Goal: Task Accomplishment & Management: Manage account settings

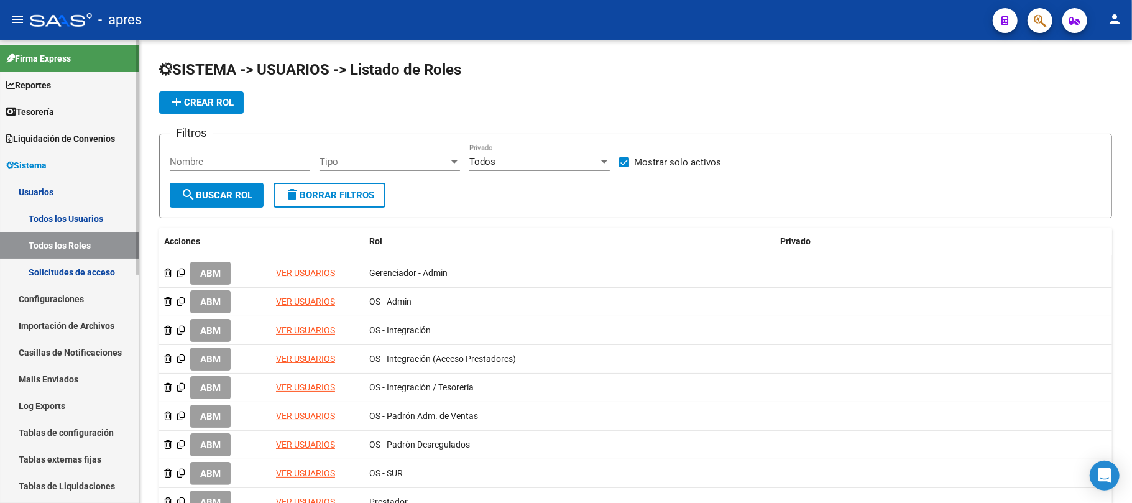
click at [47, 127] on link "Liquidación de Convenios" at bounding box center [69, 138] width 139 height 27
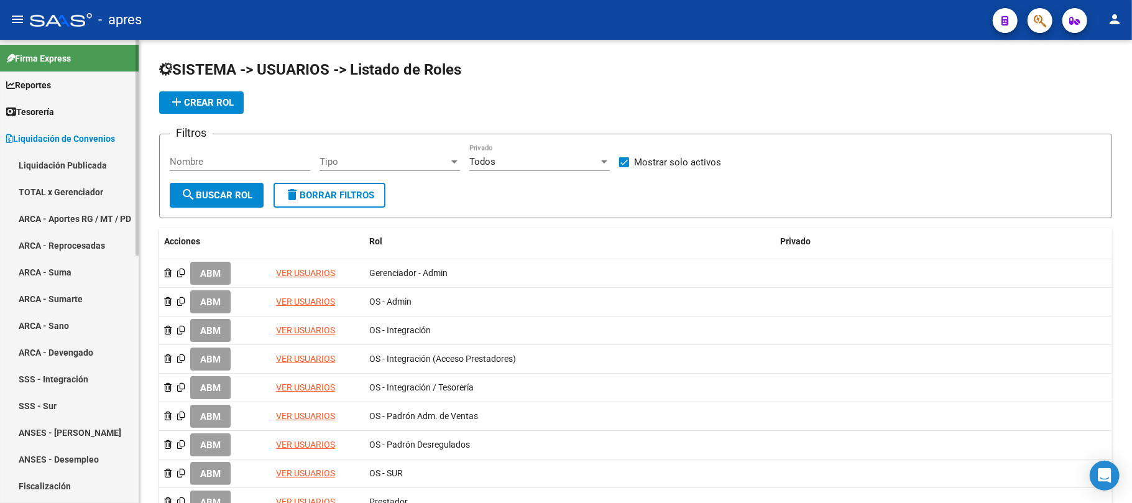
click at [45, 129] on link "Liquidación de Convenios" at bounding box center [69, 138] width 139 height 27
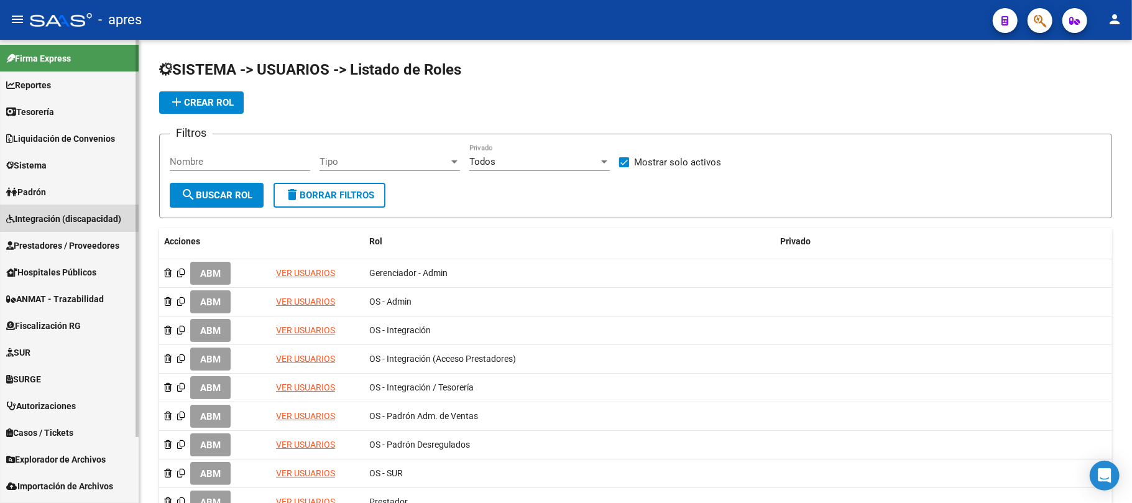
click at [65, 217] on span "Integración (discapacidad)" at bounding box center [63, 219] width 115 height 14
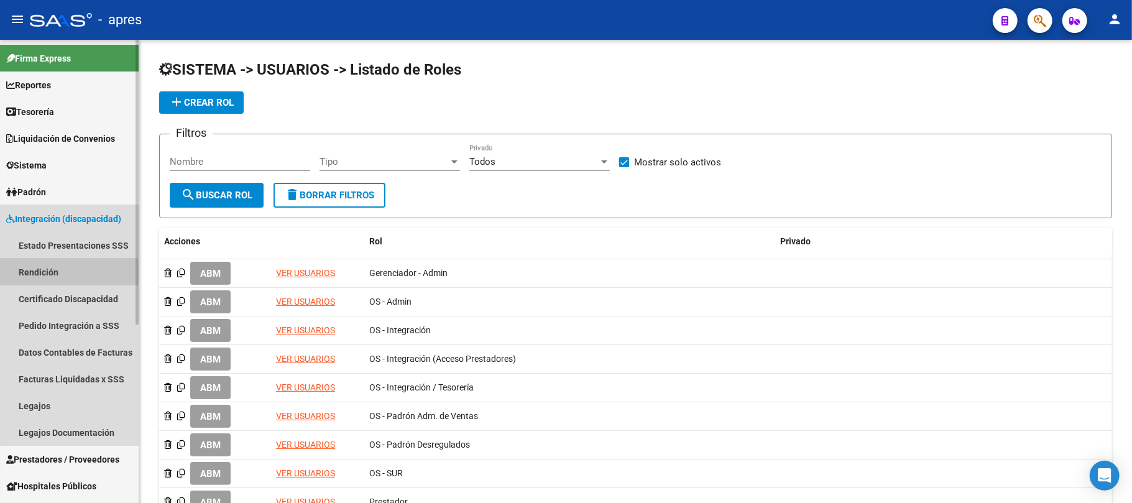
click at [46, 272] on link "Rendición" at bounding box center [69, 271] width 139 height 27
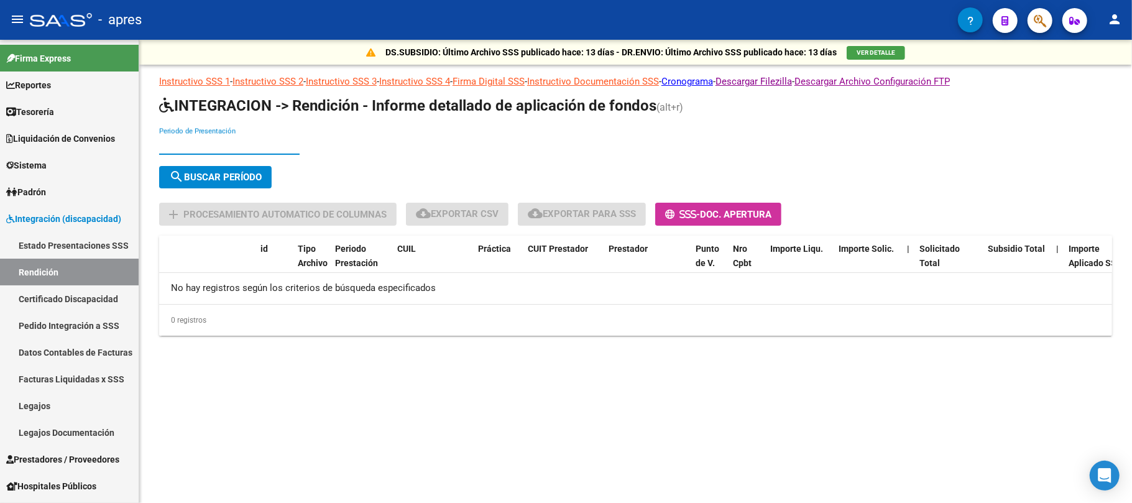
click at [234, 145] on input "Periodo de Presentación" at bounding box center [229, 144] width 140 height 11
type input "202504"
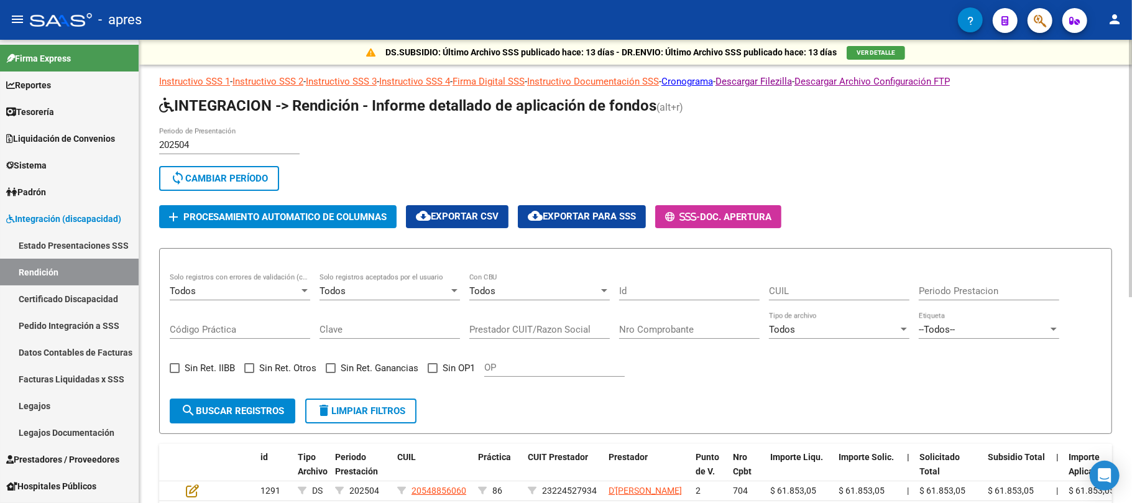
click at [210, 155] on div "202504 Periodo de Presentación" at bounding box center [229, 146] width 140 height 39
click at [210, 145] on input "202504" at bounding box center [229, 144] width 140 height 11
click at [226, 143] on input "202504" at bounding box center [229, 144] width 140 height 11
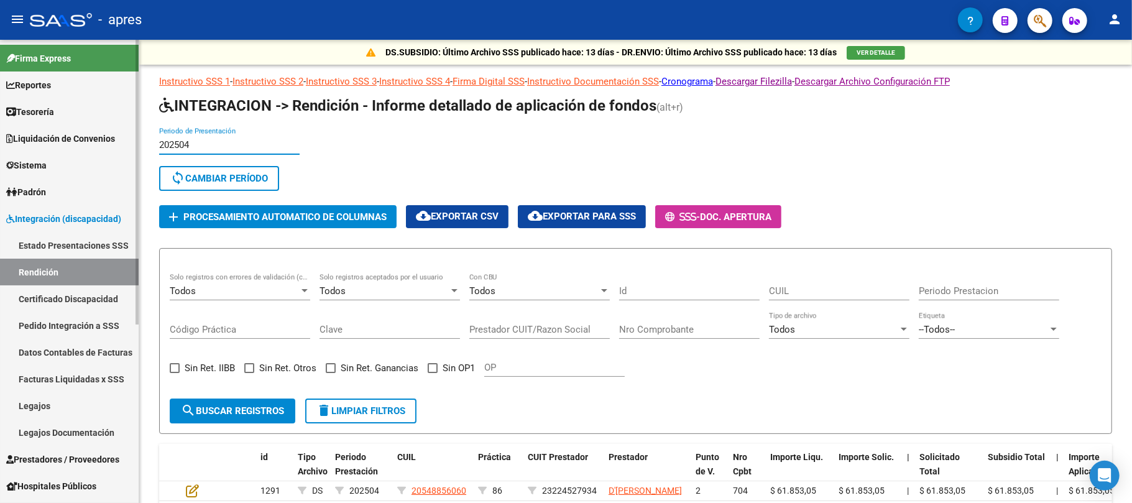
drag, startPoint x: 187, startPoint y: 148, endPoint x: 101, endPoint y: 160, distance: 87.3
click at [101, 160] on mat-sidenav-container "Firma Express Reportes Tablero de Control Ingresos Percibidos Análisis de todos…" at bounding box center [566, 271] width 1132 height 463
click at [224, 140] on input "202504" at bounding box center [229, 144] width 140 height 11
click at [222, 140] on input "202504" at bounding box center [229, 144] width 140 height 11
click at [212, 140] on input "202504" at bounding box center [229, 144] width 140 height 11
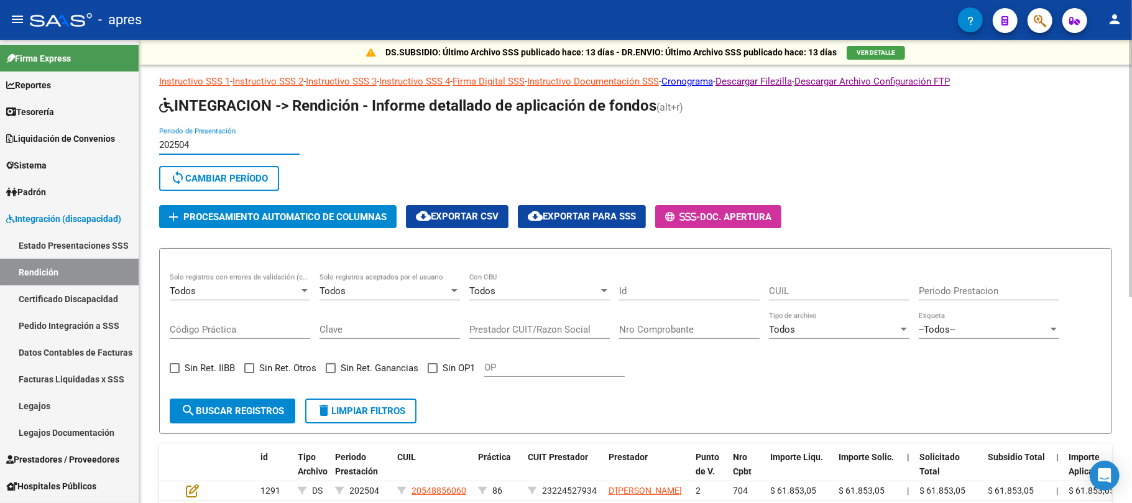
click at [212, 140] on input "202504" at bounding box center [229, 144] width 140 height 11
drag, startPoint x: 200, startPoint y: 152, endPoint x: 188, endPoint y: 145, distance: 13.9
click at [188, 145] on div "202504 Periodo de Presentación" at bounding box center [229, 140] width 140 height 27
drag, startPoint x: 197, startPoint y: 144, endPoint x: 117, endPoint y: 143, distance: 80.2
click at [117, 143] on mat-sidenav-container "Firma Express Reportes Tablero de Control Ingresos Percibidos Análisis de todos…" at bounding box center [566, 271] width 1132 height 463
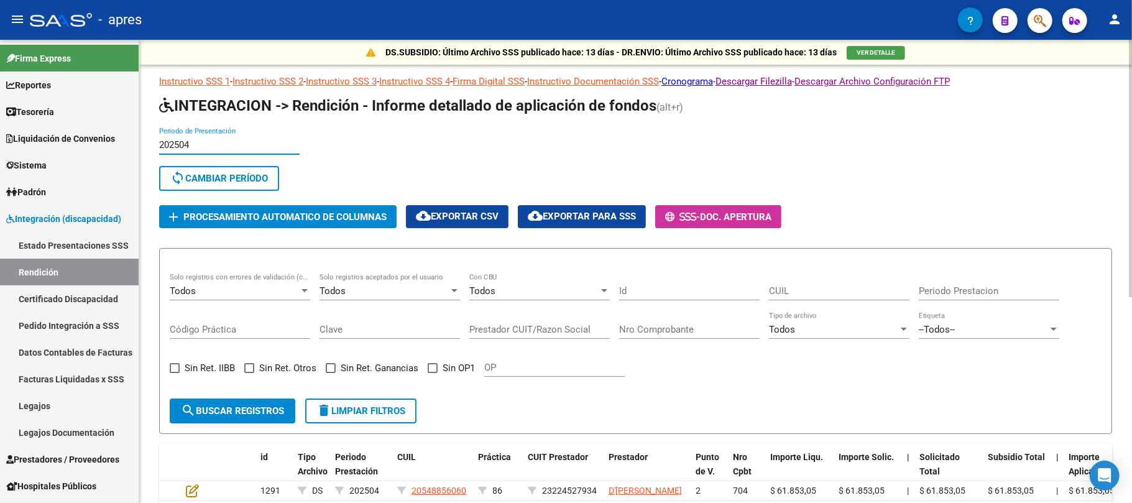
click at [221, 145] on input "202504" at bounding box center [229, 144] width 140 height 11
click at [211, 145] on input "202504" at bounding box center [229, 144] width 140 height 11
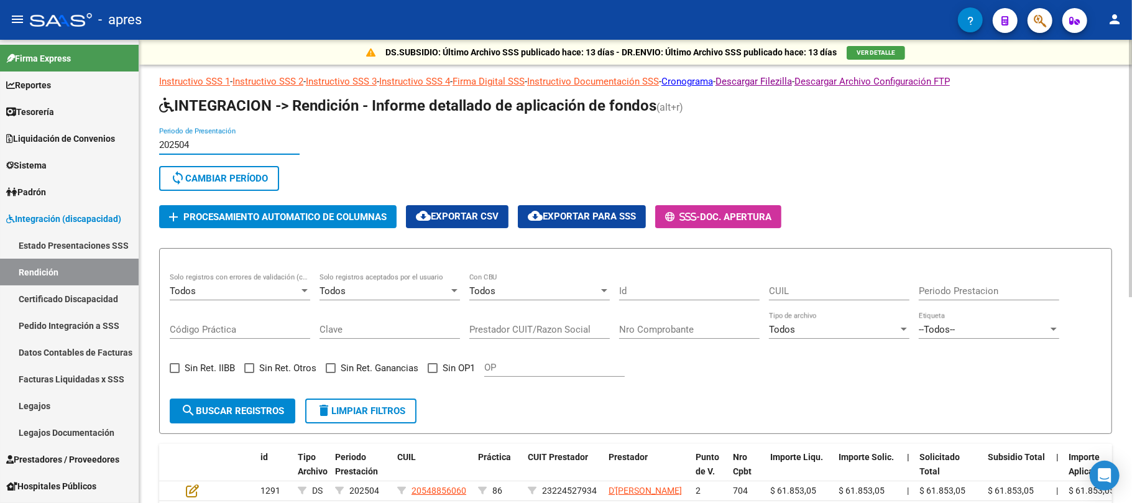
click at [211, 145] on input "202504" at bounding box center [229, 144] width 140 height 11
click at [205, 147] on input "202504" at bounding box center [229, 144] width 140 height 11
click at [209, 181] on span "sync Cambiar Período" at bounding box center [219, 178] width 98 height 11
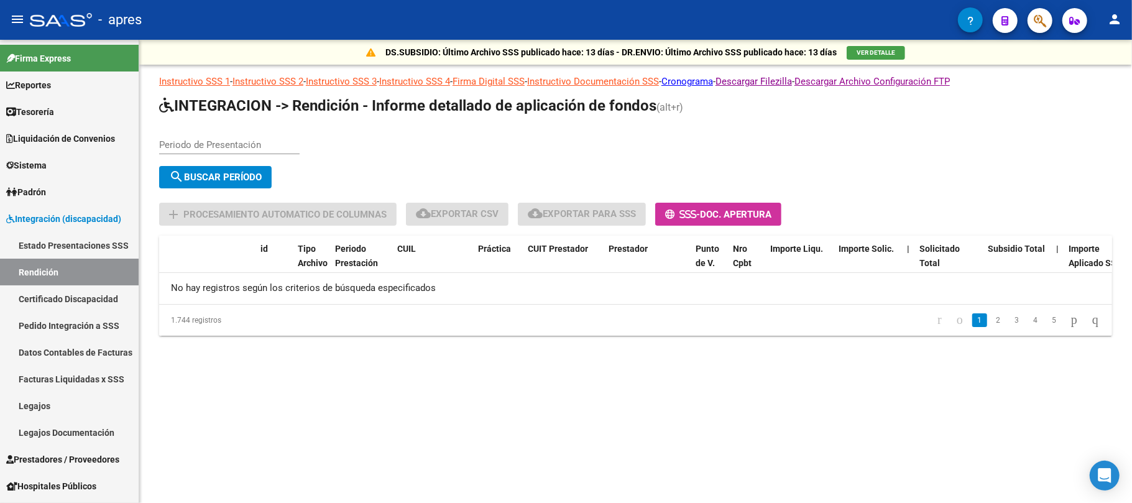
click at [214, 139] on input "Periodo de Presentación" at bounding box center [229, 144] width 140 height 11
type input "202505"
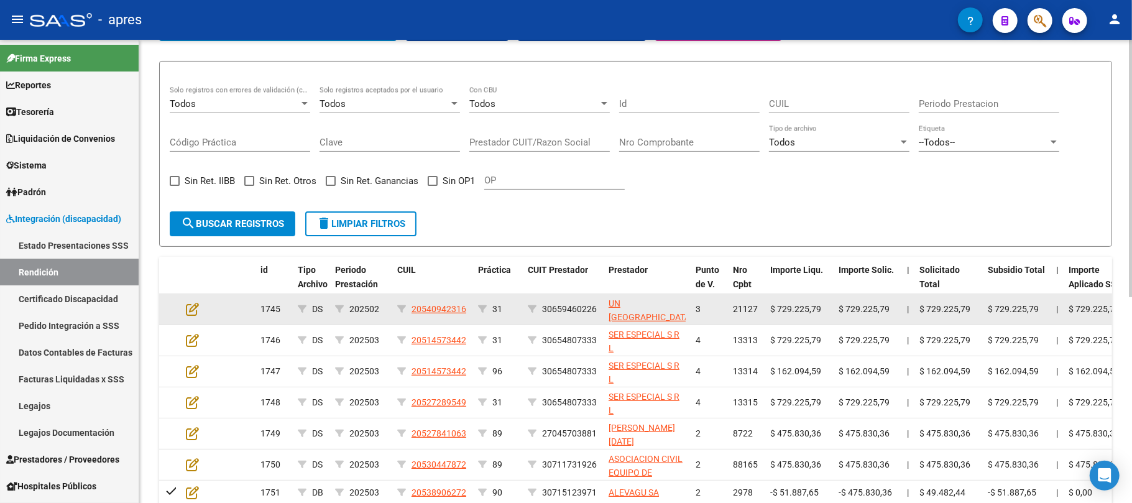
scroll to position [165, 0]
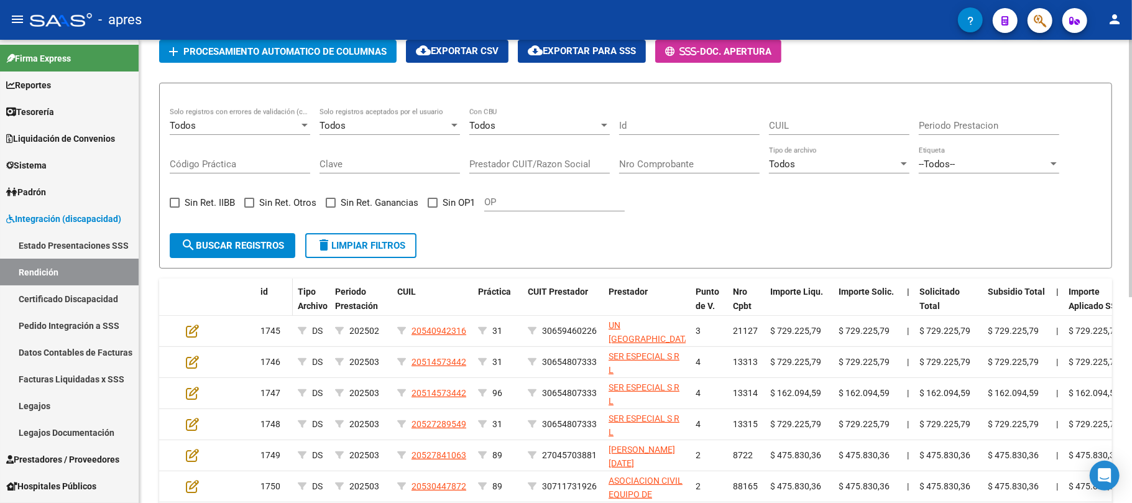
click at [275, 290] on div "id" at bounding box center [273, 292] width 27 height 14
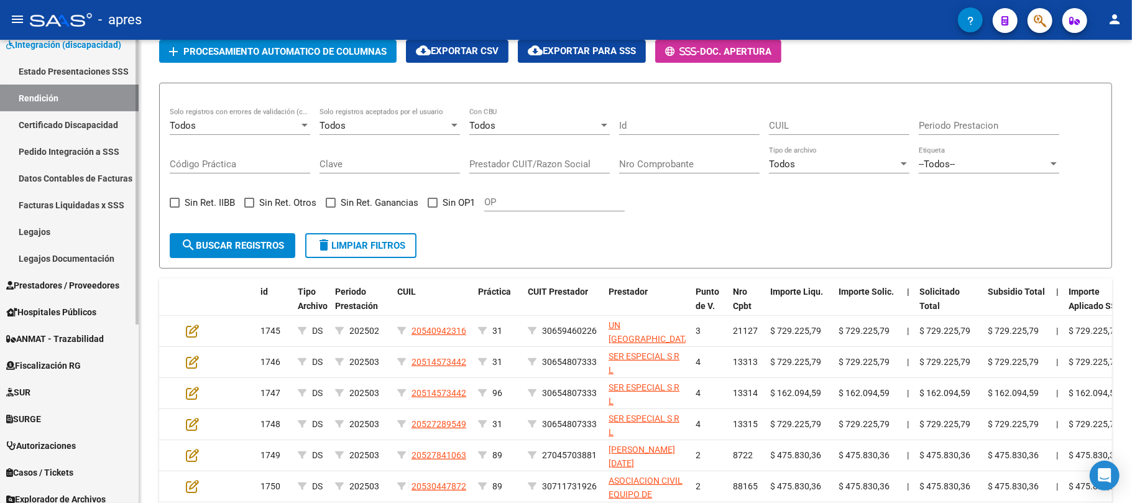
scroll to position [290, 0]
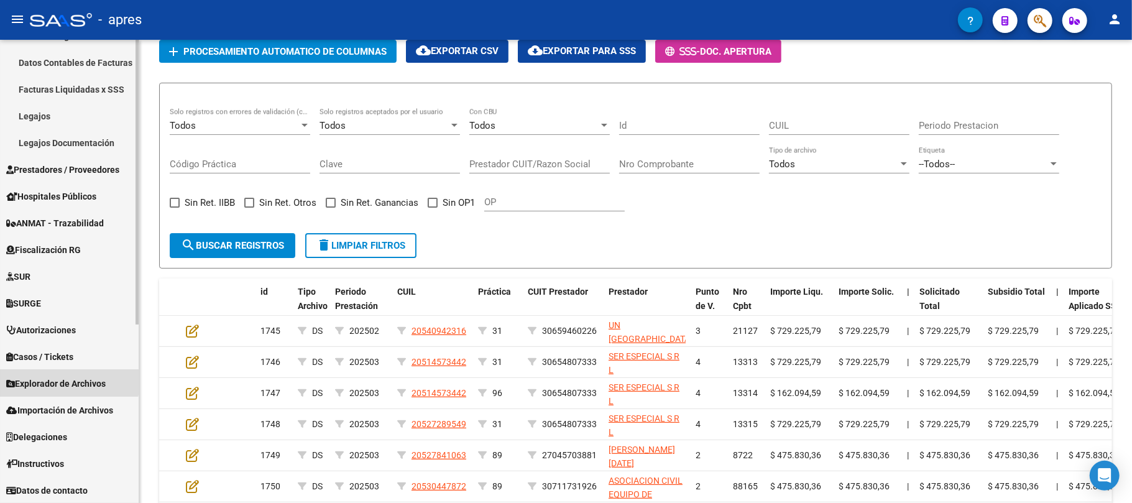
click at [55, 377] on span "Explorador de Archivos" at bounding box center [55, 384] width 99 height 14
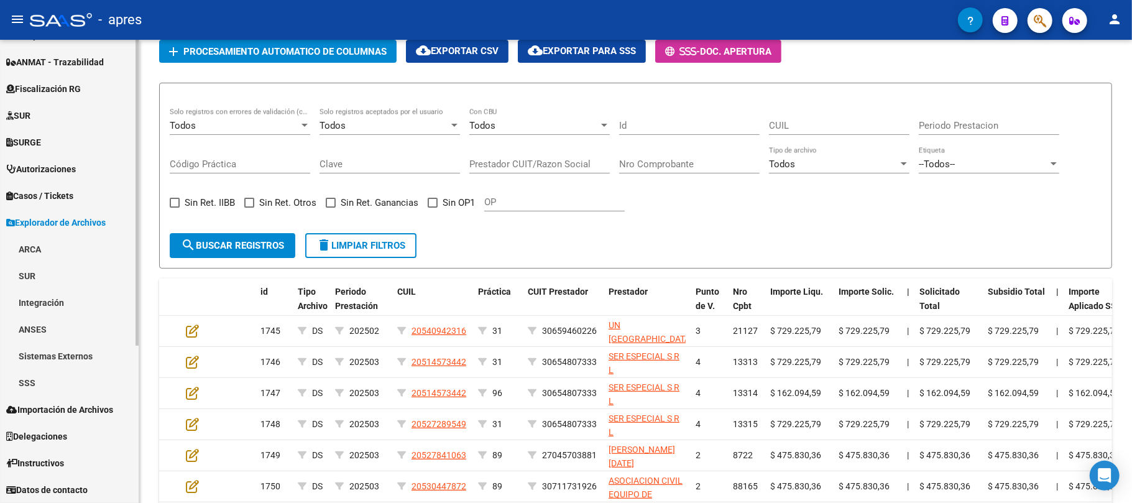
scroll to position [237, 0]
click at [47, 365] on link "Sistemas Externos" at bounding box center [69, 355] width 139 height 27
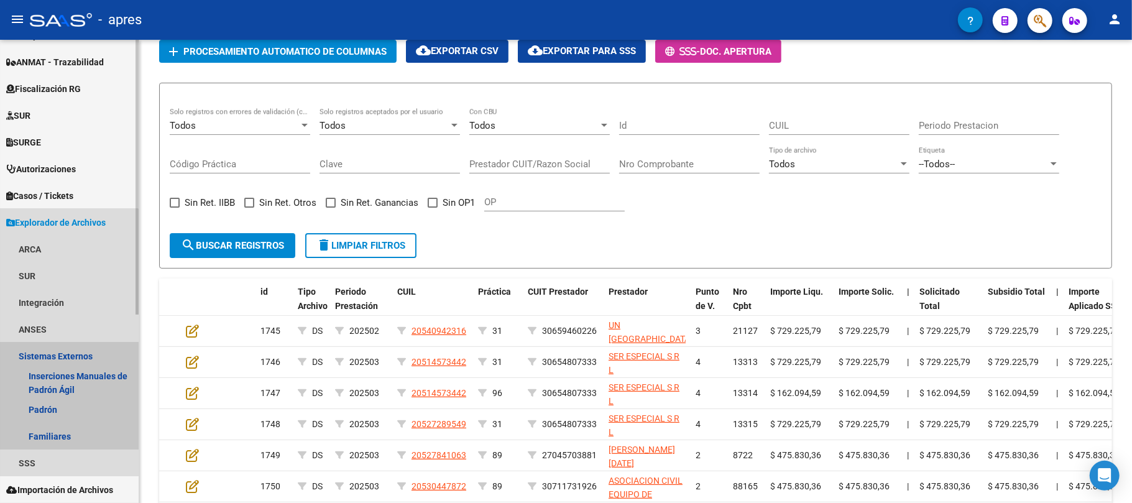
click at [45, 357] on link "Sistemas Externos" at bounding box center [69, 355] width 139 height 27
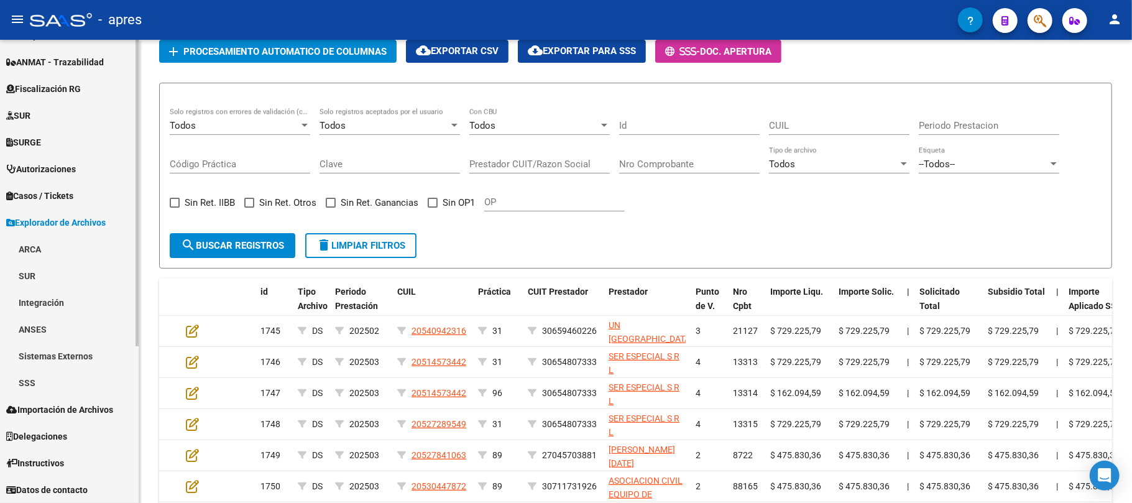
click at [39, 293] on link "Integración" at bounding box center [69, 302] width 139 height 27
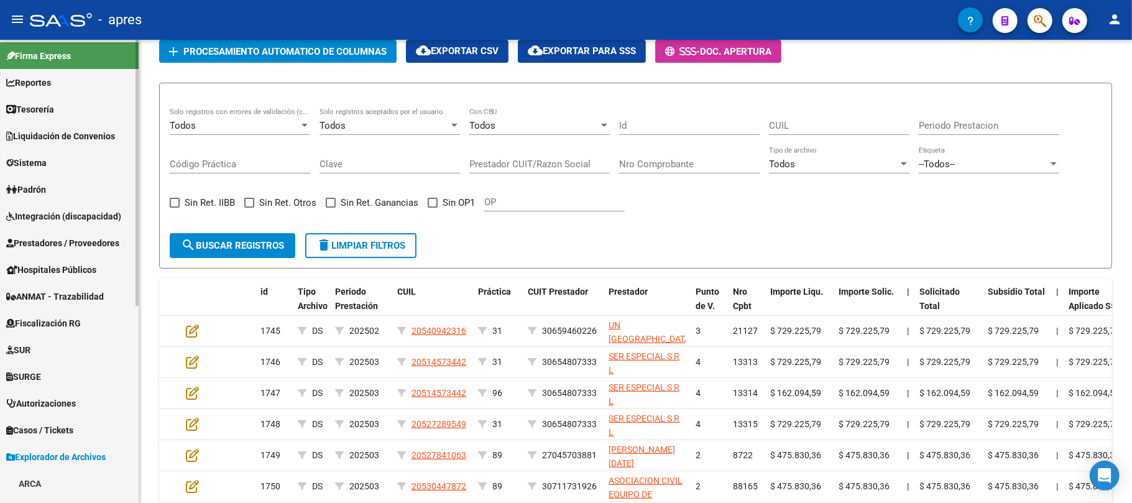
scroll to position [0, 0]
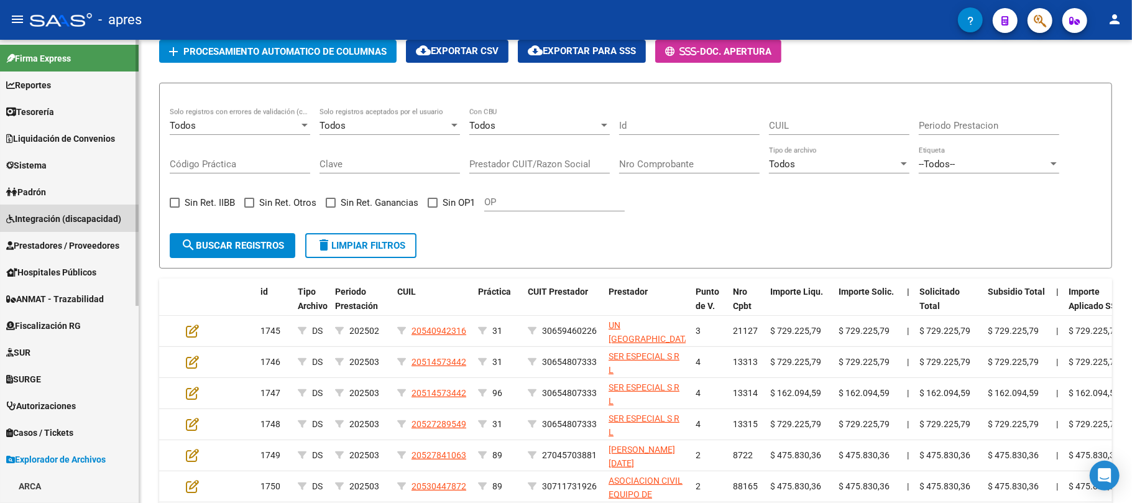
click at [41, 209] on link "Integración (discapacidad)" at bounding box center [69, 218] width 139 height 27
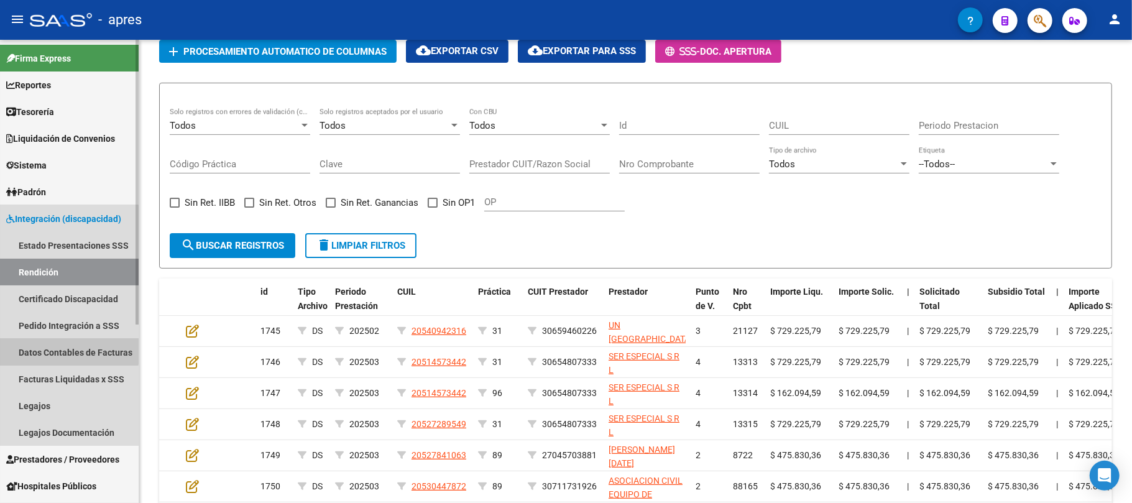
click at [68, 339] on link "Datos Contables de Facturas" at bounding box center [69, 352] width 139 height 27
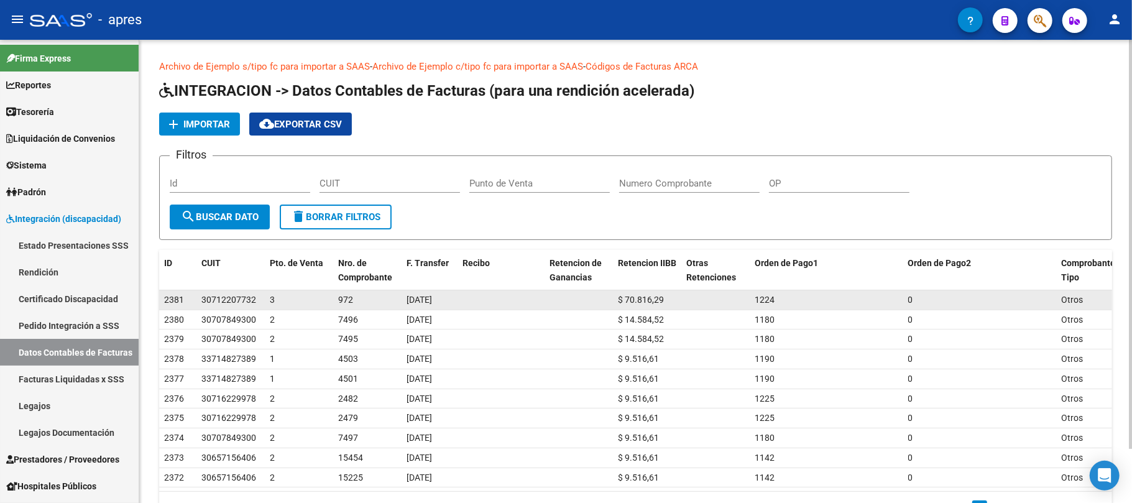
click at [347, 296] on span "972" at bounding box center [345, 300] width 15 height 10
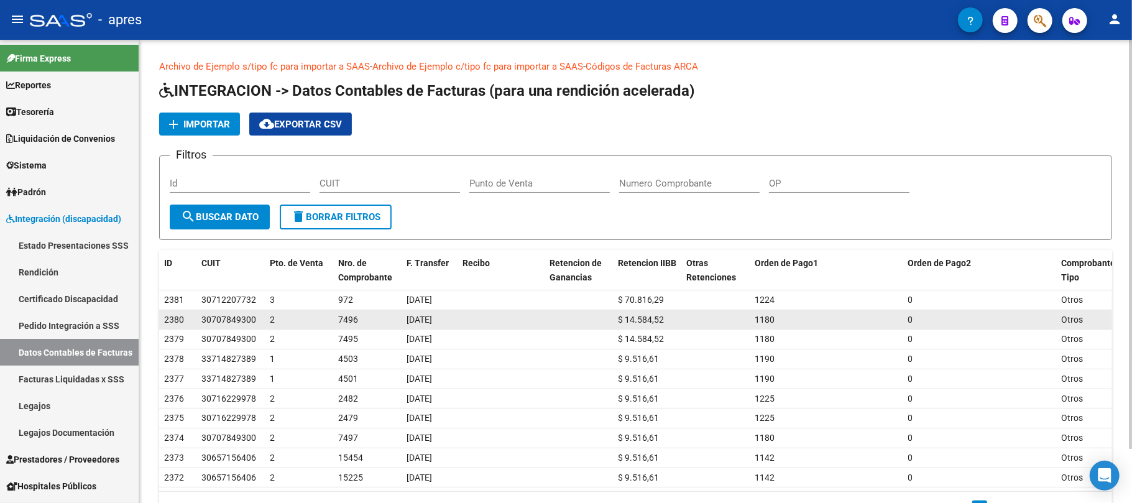
click at [411, 322] on span "[DATE]" at bounding box center [418, 319] width 25 height 10
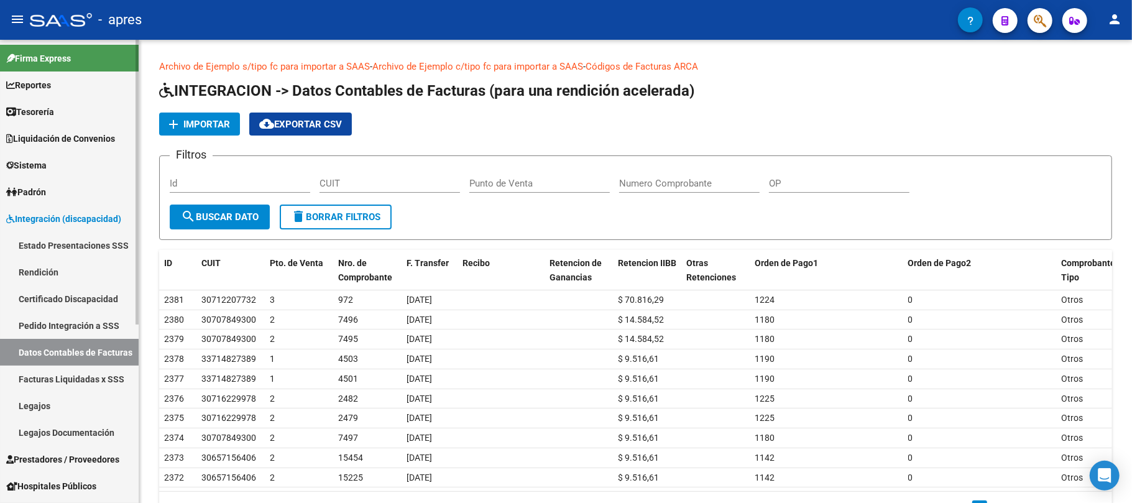
click at [54, 108] on span "Tesorería" at bounding box center [30, 112] width 48 height 14
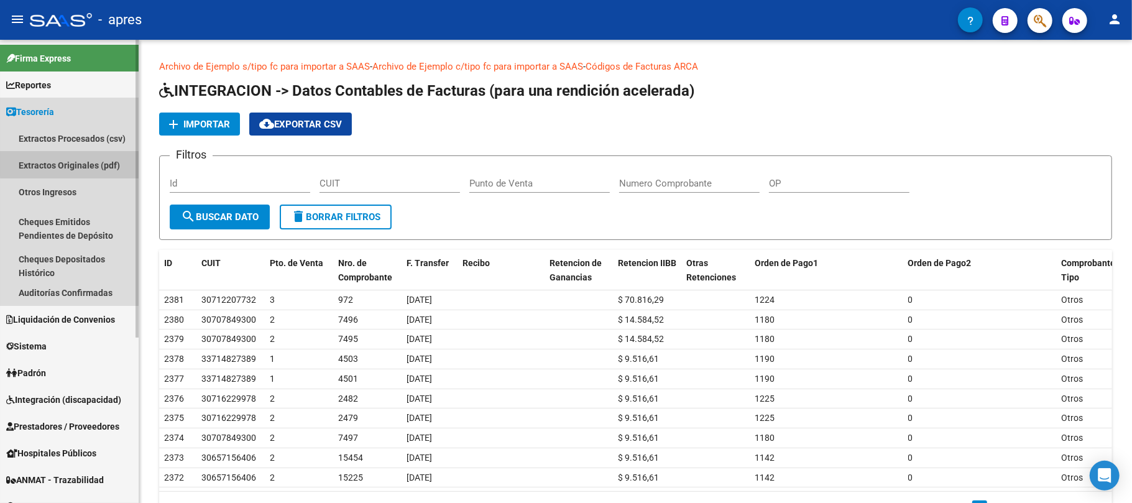
click at [76, 164] on link "Extractos Originales (pdf)" at bounding box center [69, 165] width 139 height 27
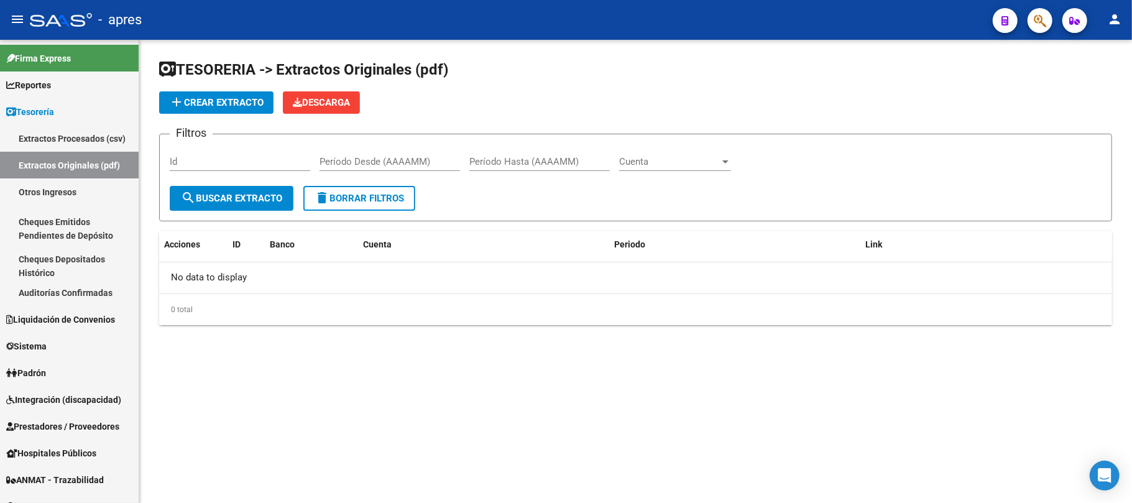
drag, startPoint x: 196, startPoint y: 108, endPoint x: 495, endPoint y: 167, distance: 303.9
click at [480, 176] on app-list-header "TESORERIA -> Extractos Originales (pdf) add Crear Extracto Descarga Filtros Id …" at bounding box center [635, 141] width 953 height 162
click at [314, 102] on span "Descarga" at bounding box center [321, 102] width 57 height 11
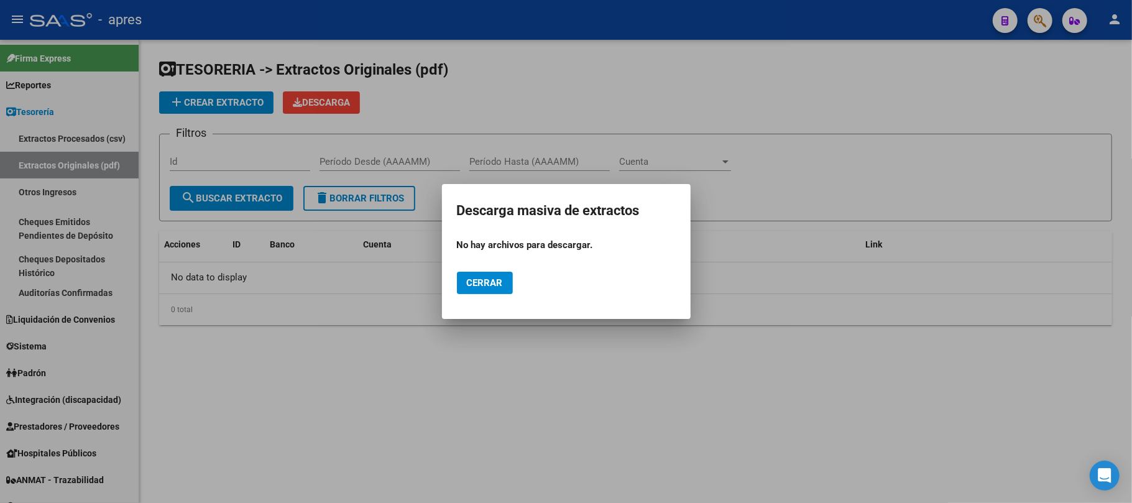
click at [507, 289] on button "Cerrar" at bounding box center [485, 283] width 56 height 22
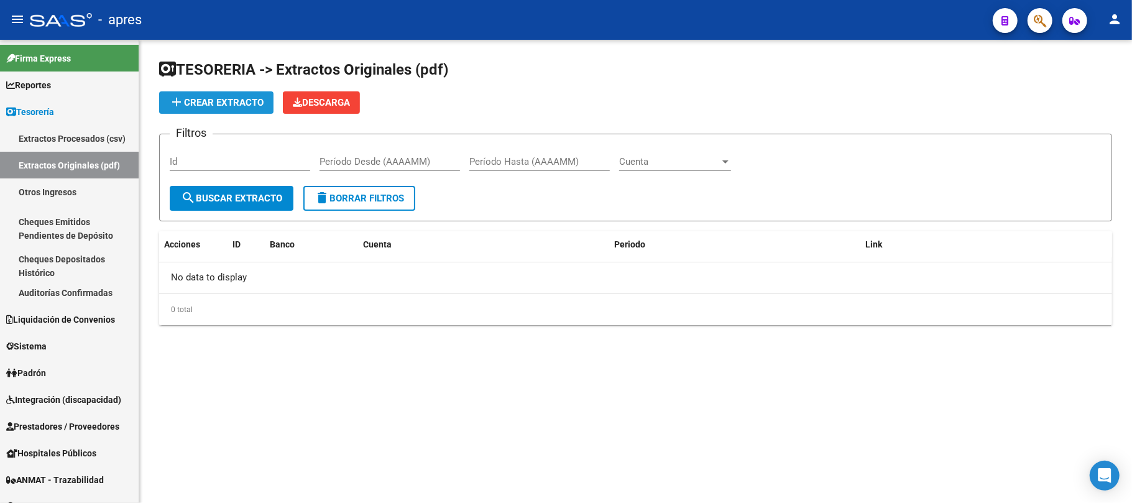
click at [242, 95] on button "add Crear Extracto" at bounding box center [216, 102] width 114 height 22
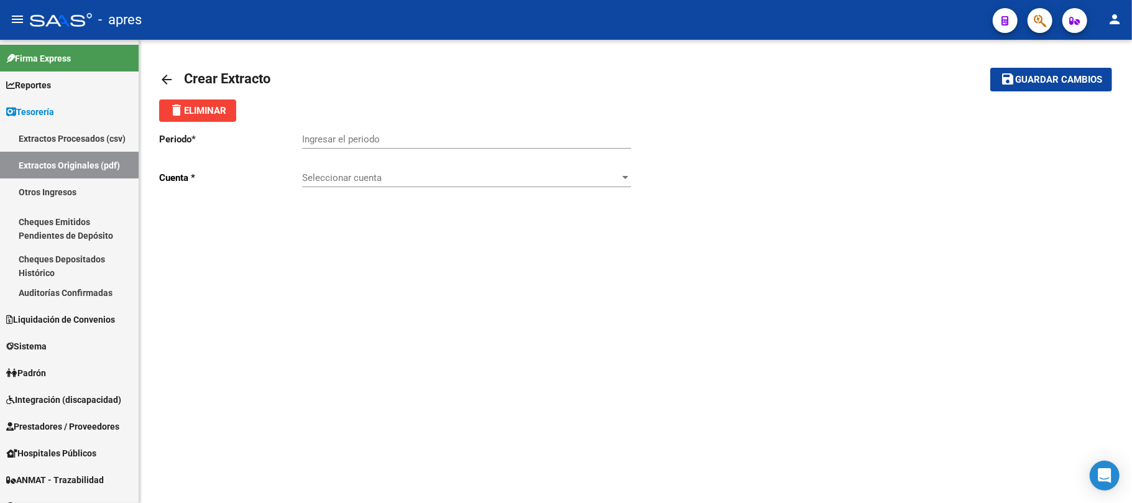
click at [380, 142] on input "Ingresar el periodo" at bounding box center [466, 139] width 329 height 11
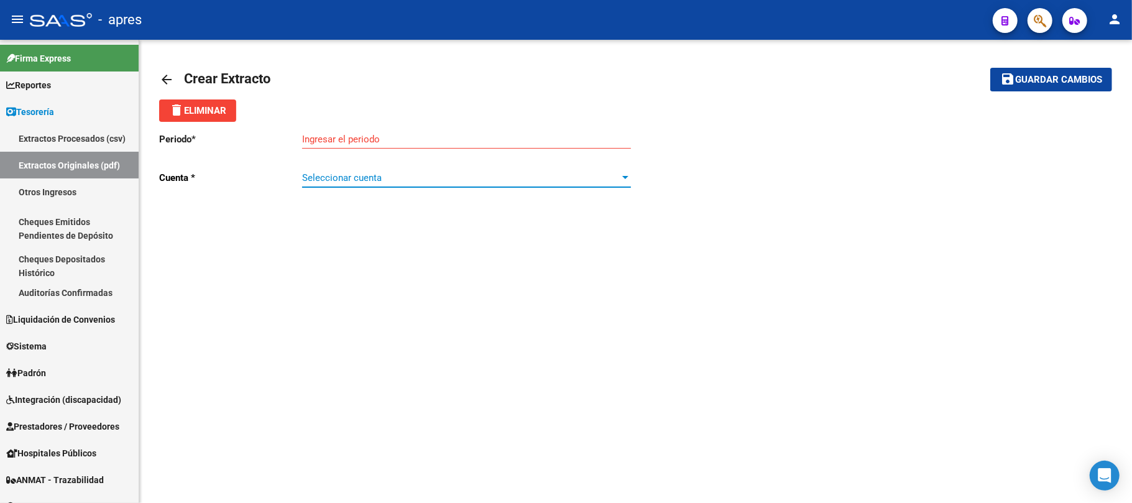
click at [391, 183] on span "Seleccionar cuenta" at bounding box center [461, 177] width 318 height 11
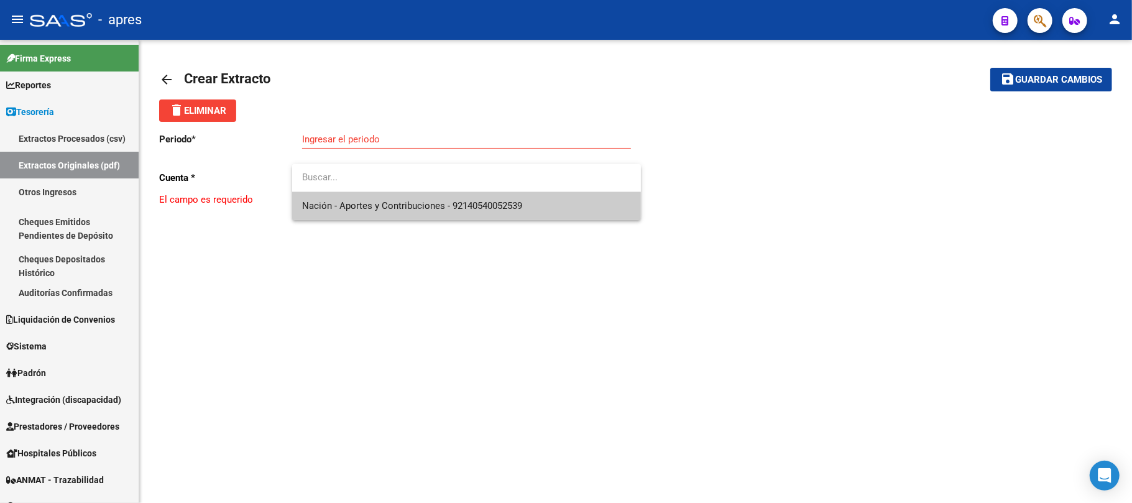
click at [217, 326] on div at bounding box center [566, 251] width 1132 height 503
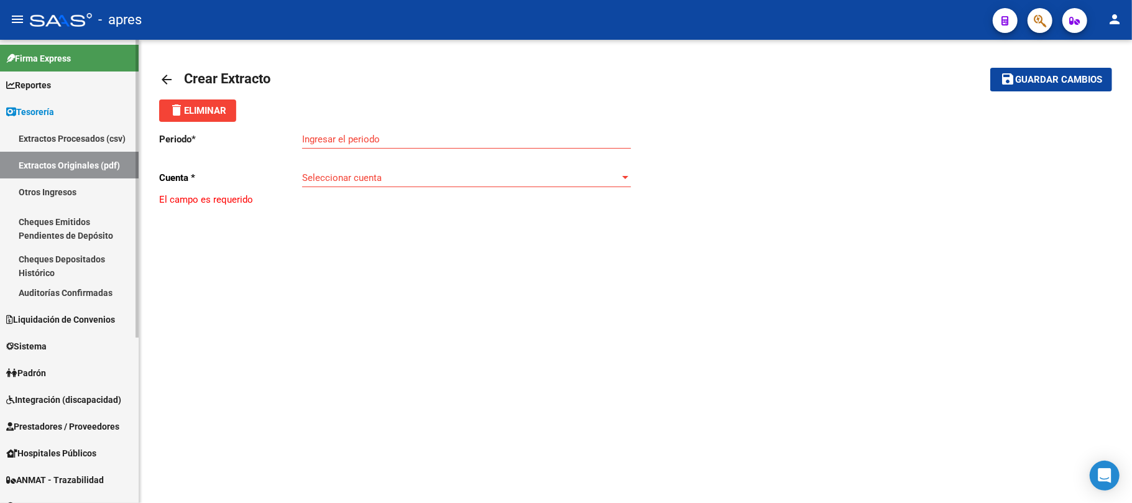
click at [93, 144] on link "Extractos Procesados (csv)" at bounding box center [69, 138] width 139 height 27
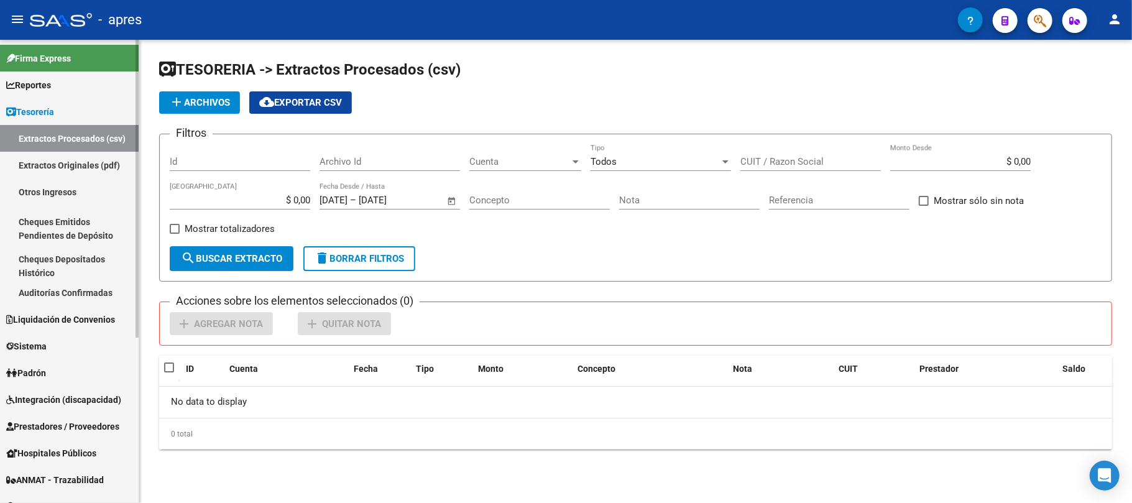
click at [83, 165] on link "Extractos Originales (pdf)" at bounding box center [69, 165] width 139 height 27
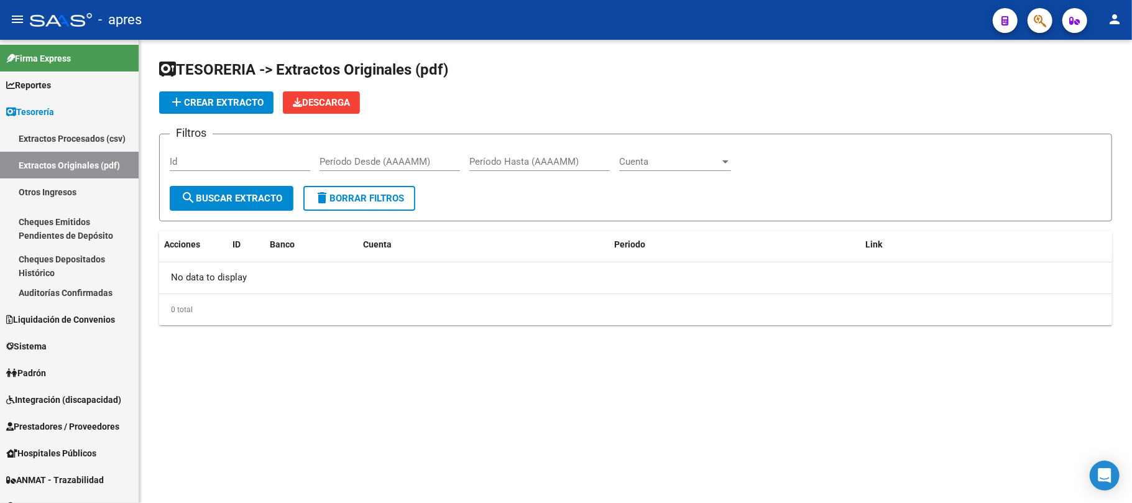
click at [183, 96] on mat-icon "add" at bounding box center [176, 101] width 15 height 15
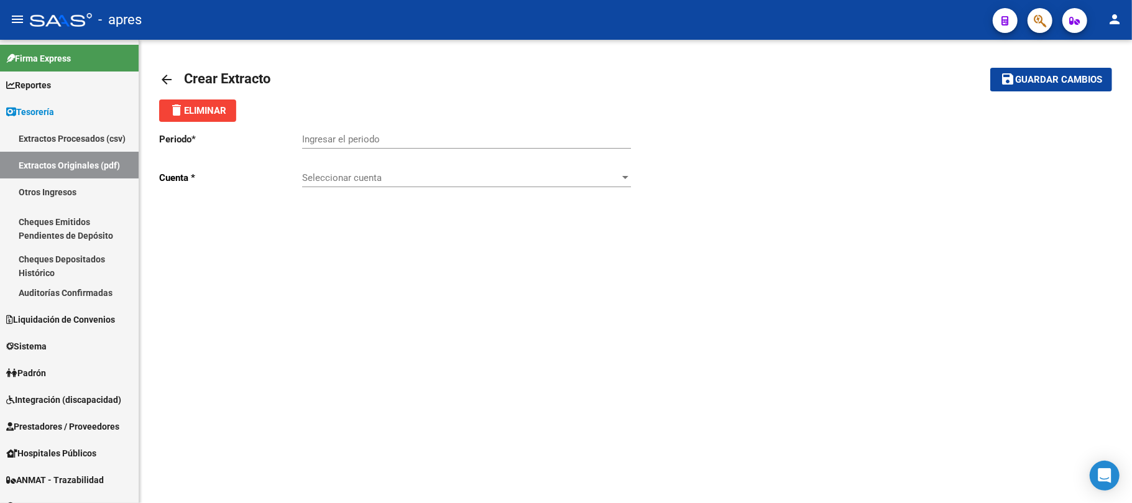
click at [336, 128] on div "Ingresar el periodo" at bounding box center [466, 135] width 329 height 27
click at [339, 134] on input "Ingresar el periodo" at bounding box center [466, 139] width 329 height 11
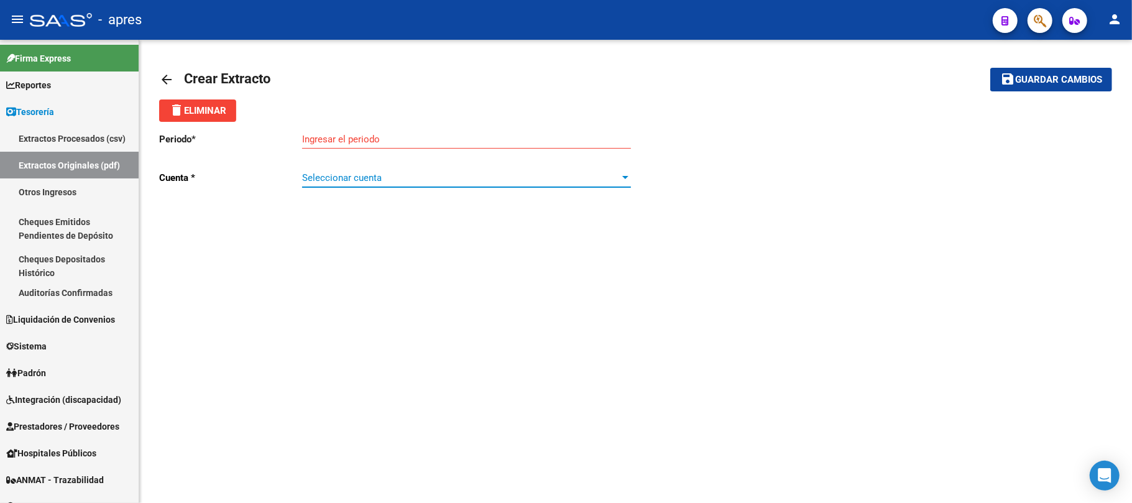
click at [363, 178] on span "Seleccionar cuenta" at bounding box center [461, 177] width 318 height 11
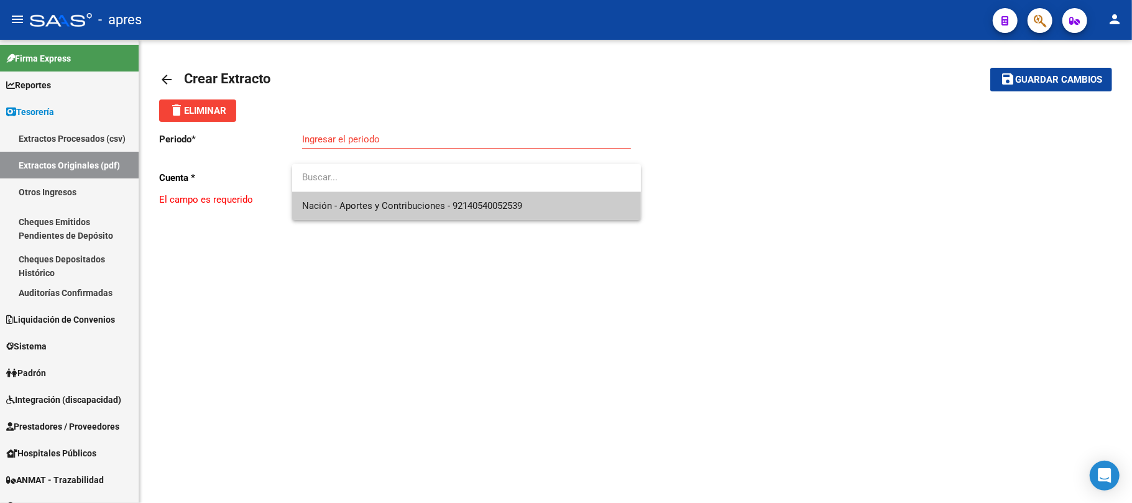
click at [299, 277] on div at bounding box center [566, 251] width 1132 height 503
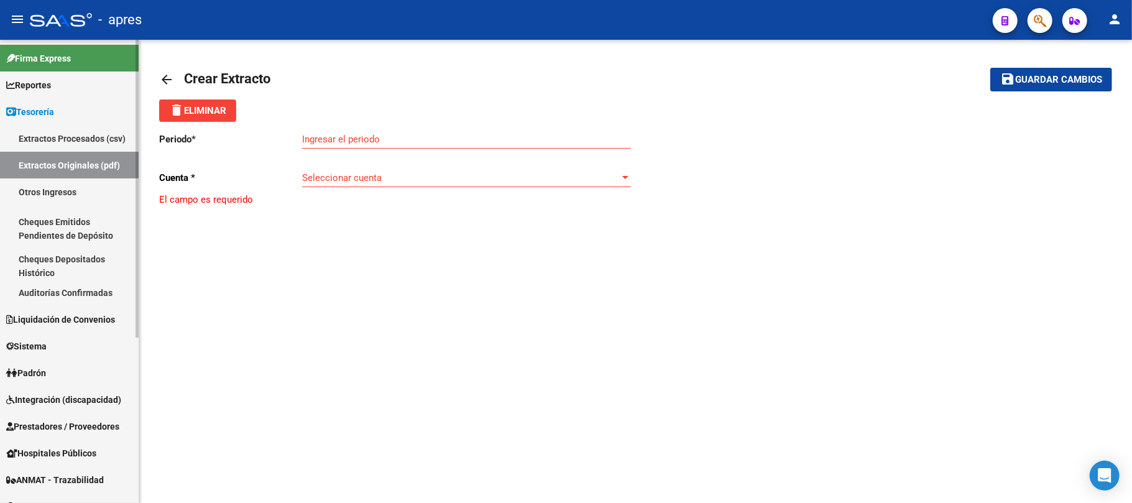
click at [60, 147] on link "Extractos Procesados (csv)" at bounding box center [69, 138] width 139 height 27
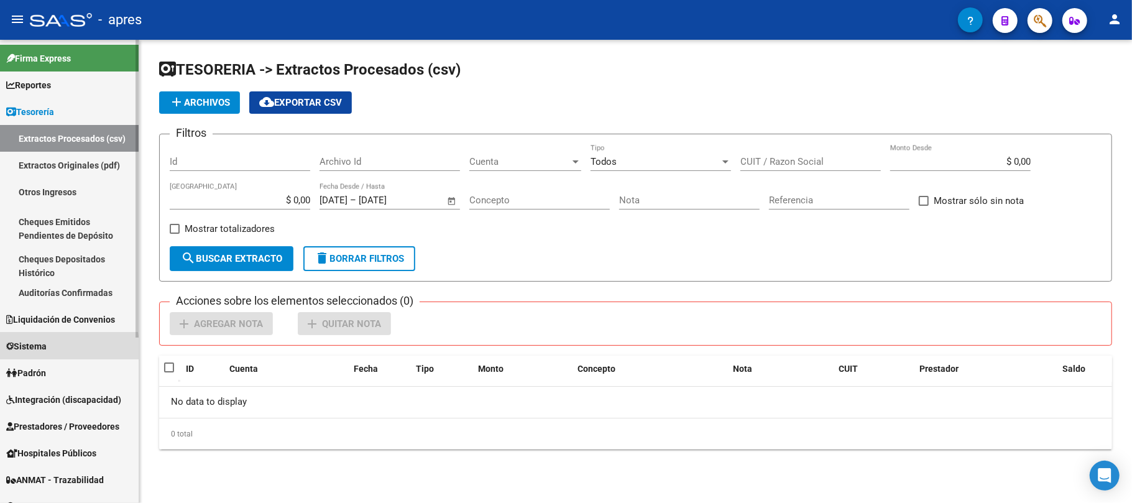
click at [40, 350] on span "Sistema" at bounding box center [26, 346] width 40 height 14
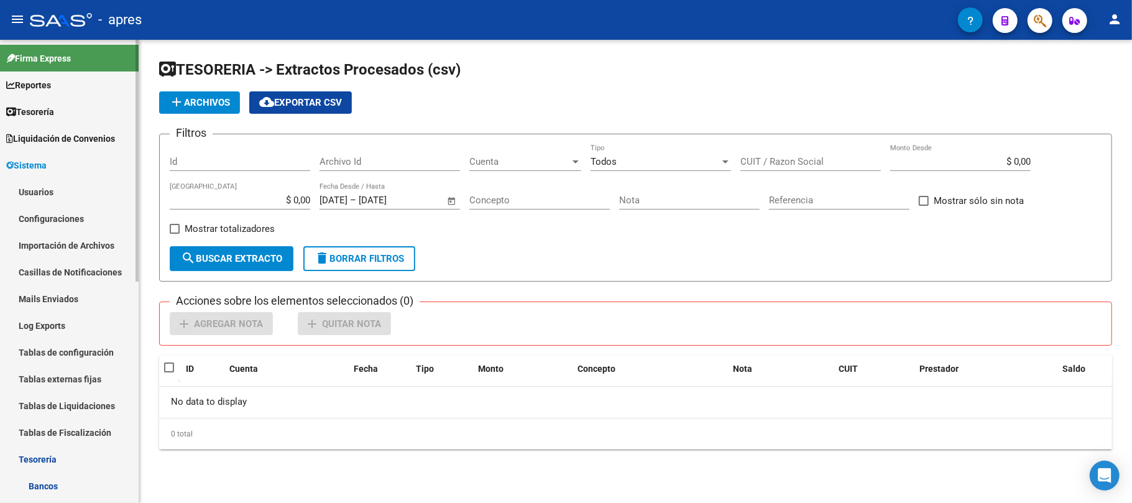
click at [73, 343] on link "Tablas de configuración" at bounding box center [69, 352] width 139 height 27
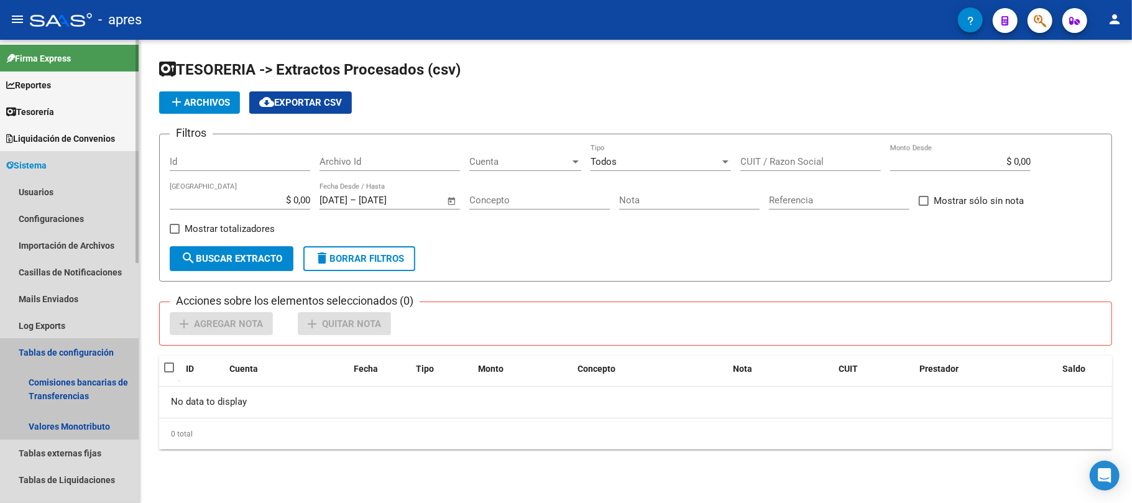
click at [40, 355] on link "Tablas de configuración" at bounding box center [69, 352] width 139 height 27
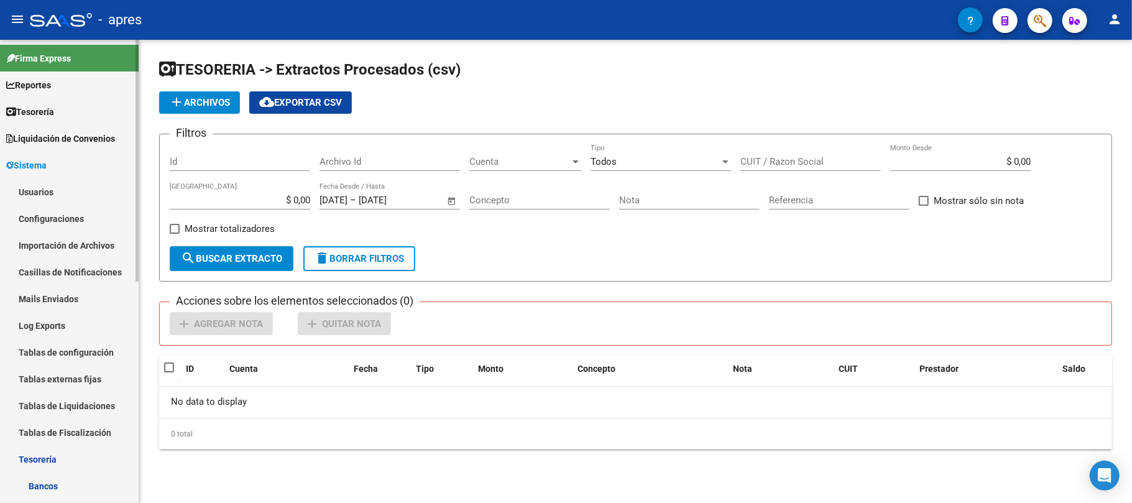
click at [50, 217] on link "Configuraciones" at bounding box center [69, 218] width 139 height 27
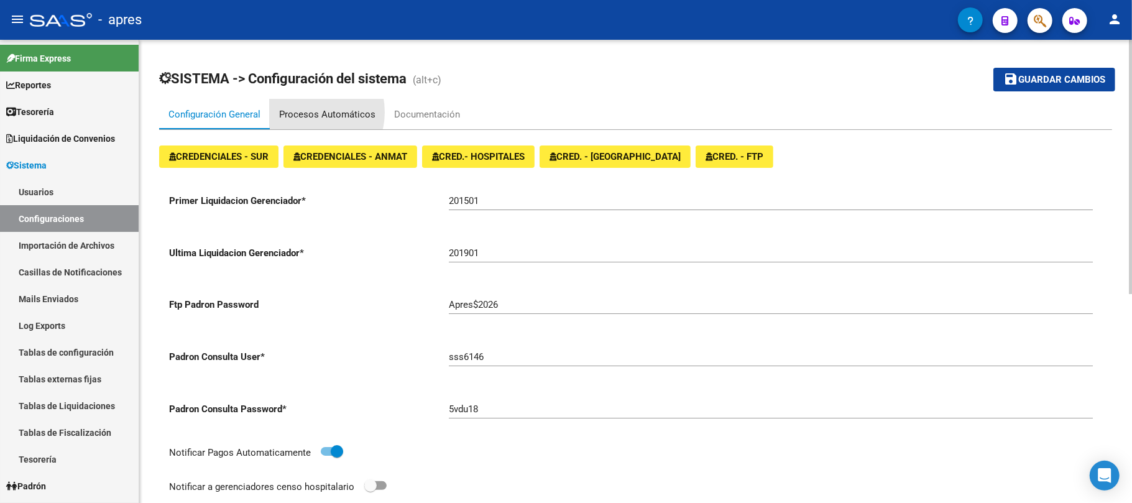
click at [307, 112] on div "Procesos Automáticos" at bounding box center [327, 114] width 96 height 14
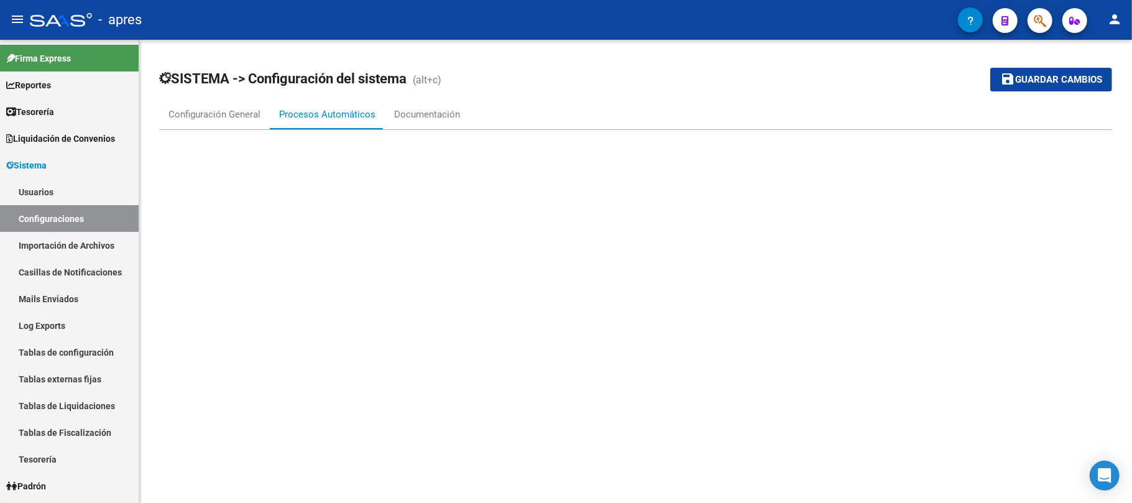
click at [217, 349] on mat-sidenav-content "SISTEMA -> Configuración del sistema (alt+c) save Guardar cambios Configuración…" at bounding box center [635, 271] width 992 height 463
click at [296, 240] on mat-sidenav-content "SISTEMA -> Configuración del sistema (alt+c) save Guardar cambios Configuración…" at bounding box center [635, 271] width 992 height 463
click at [403, 118] on div "Documentación" at bounding box center [427, 114] width 66 height 14
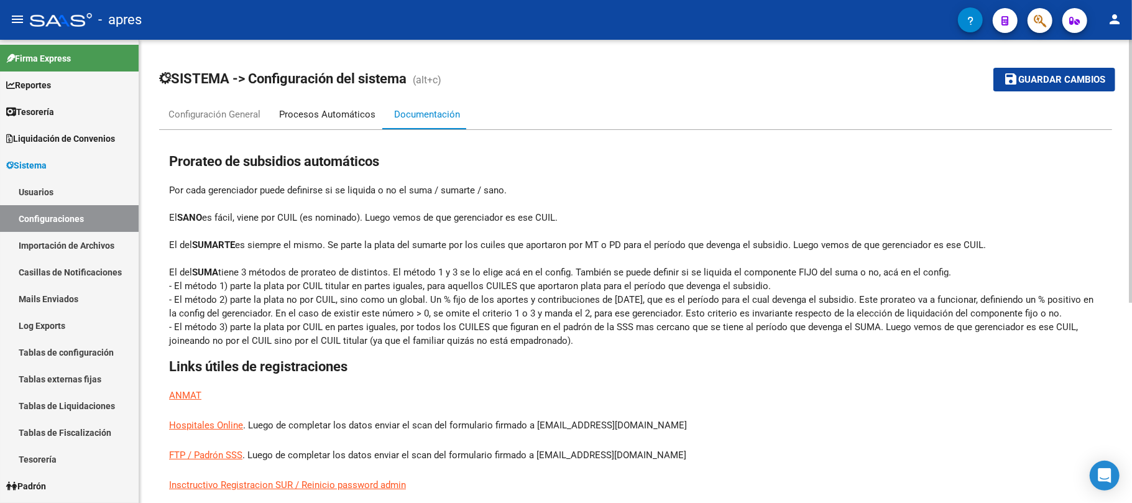
click at [358, 114] on div "Procesos Automáticos" at bounding box center [327, 114] width 96 height 14
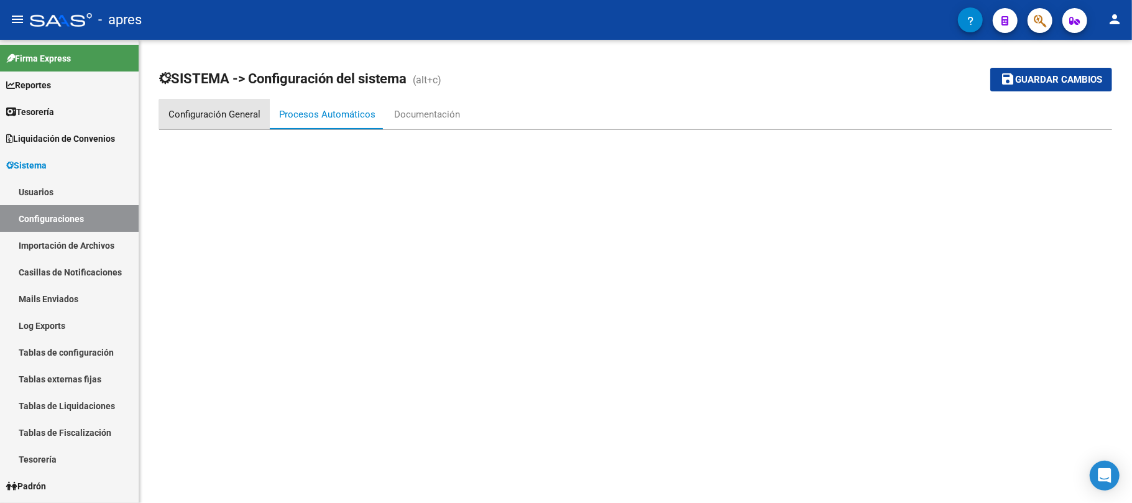
click at [214, 119] on div "Configuración General" at bounding box center [214, 114] width 92 height 14
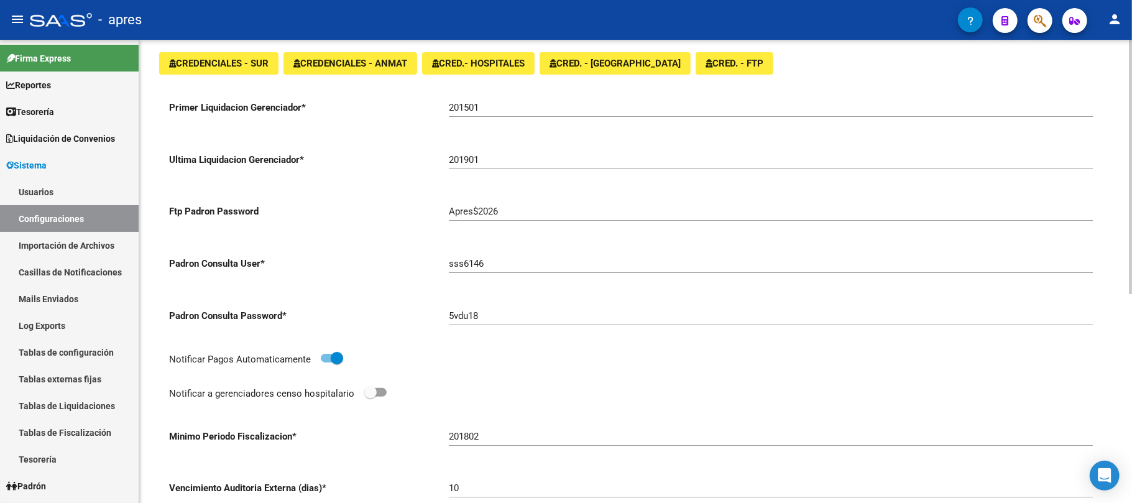
scroll to position [379, 0]
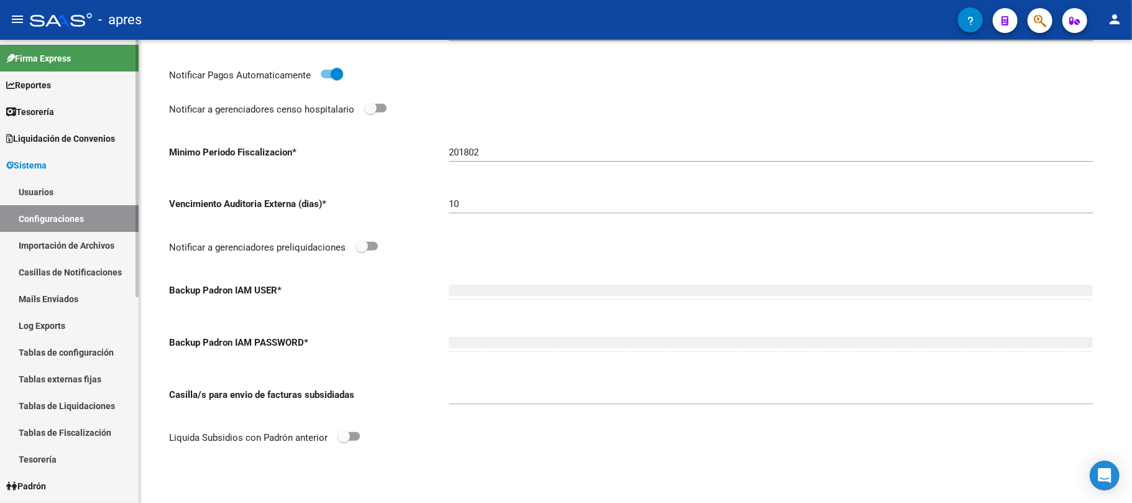
click at [38, 138] on span "Liquidación de Convenios" at bounding box center [60, 139] width 109 height 14
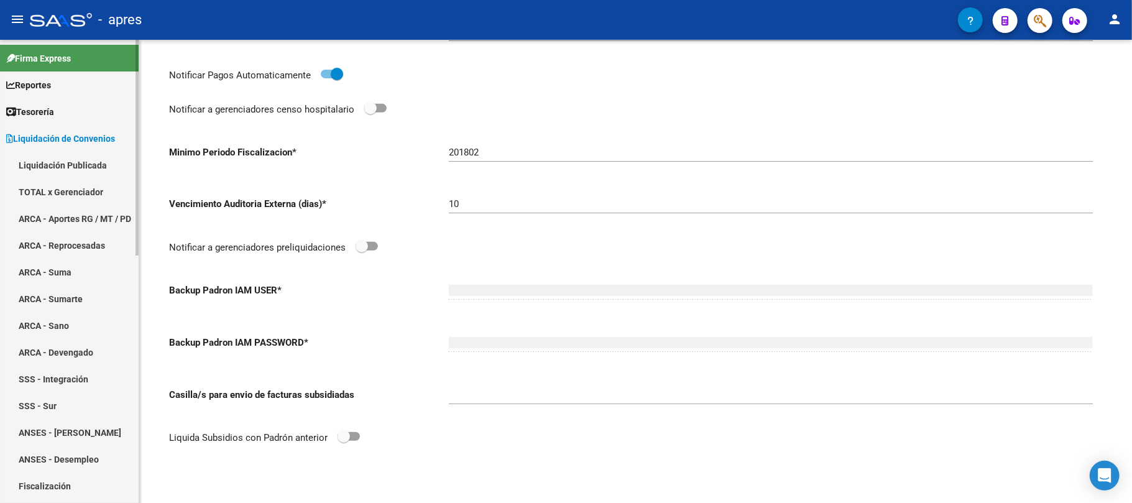
click at [37, 138] on span "Liquidación de Convenios" at bounding box center [60, 139] width 109 height 14
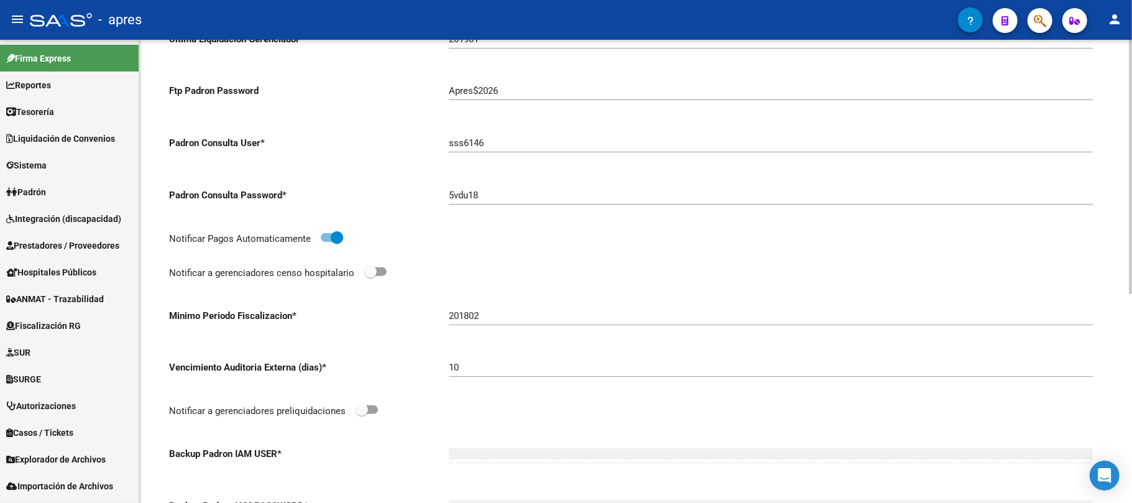
scroll to position [0, 0]
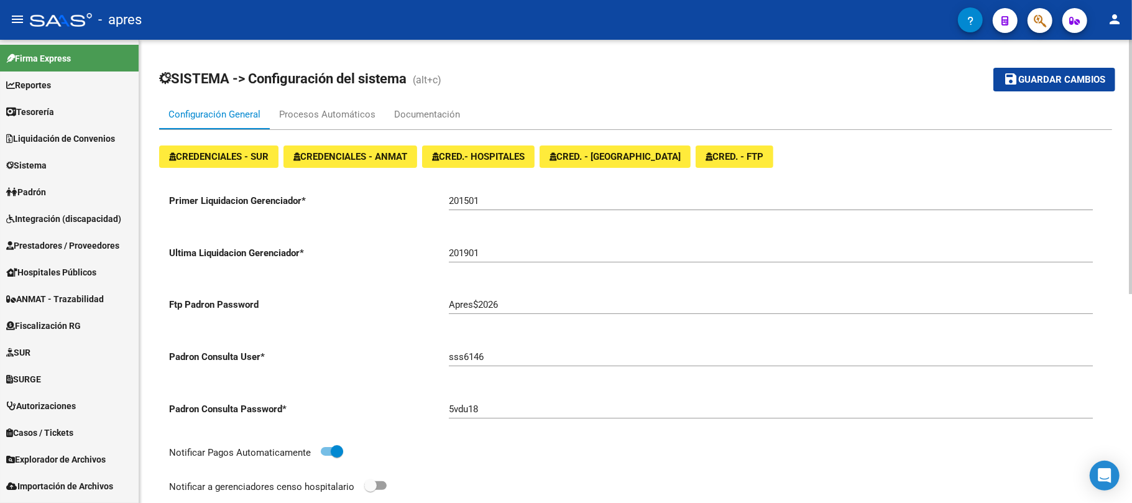
click at [342, 98] on mat-toolbar-row "SISTEMA -> Configuración del sistema (alt+c)" at bounding box center [530, 80] width 743 height 40
click at [418, 114] on div "Documentación" at bounding box center [427, 114] width 66 height 14
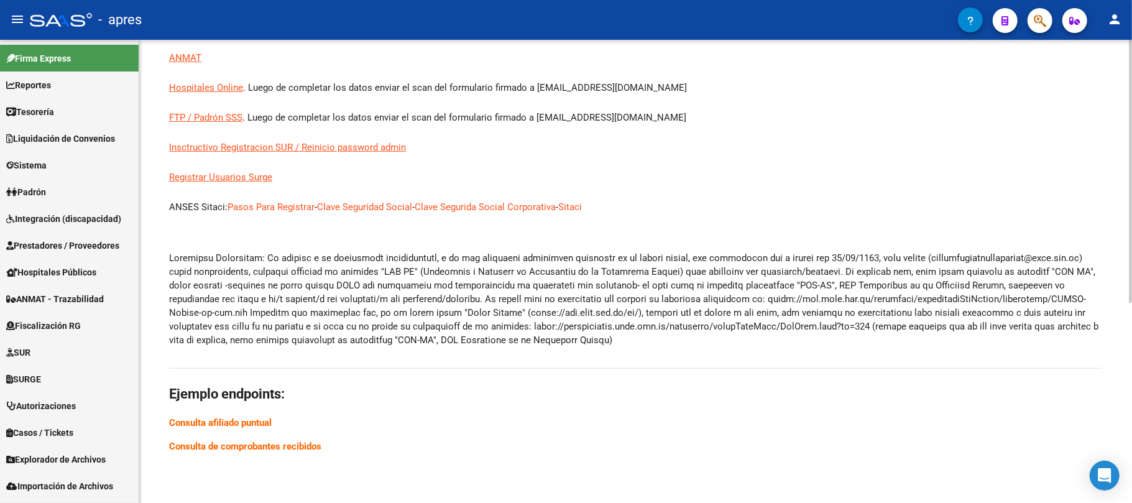
click at [580, 200] on link "Sitaci" at bounding box center [570, 207] width 24 height 14
